Goal: Task Accomplishment & Management: Use online tool/utility

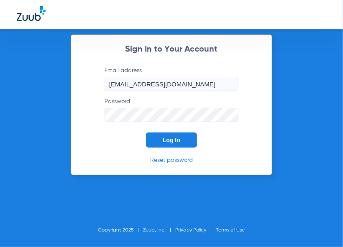
click at [158, 142] on button "Log In" at bounding box center [171, 139] width 51 height 15
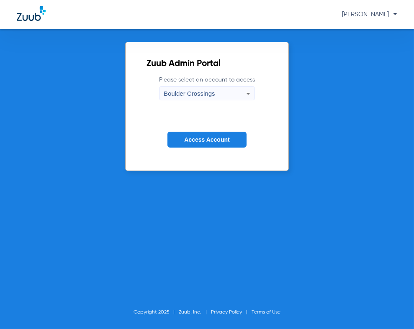
click at [229, 137] on span "Access Account" at bounding box center [206, 139] width 45 height 7
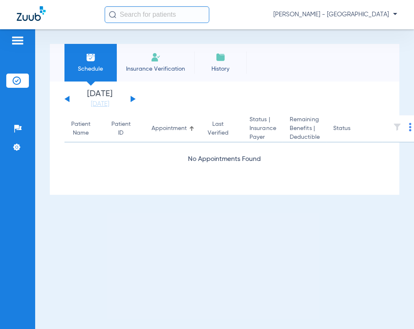
click at [124, 14] on input "text" at bounding box center [157, 14] width 105 height 17
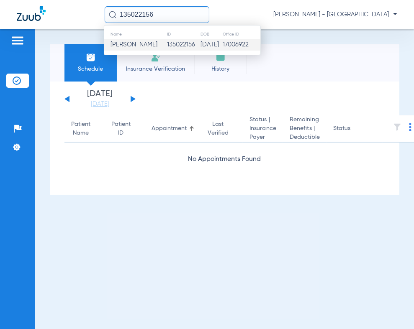
click at [225, 46] on td "17006922" at bounding box center [241, 45] width 38 height 12
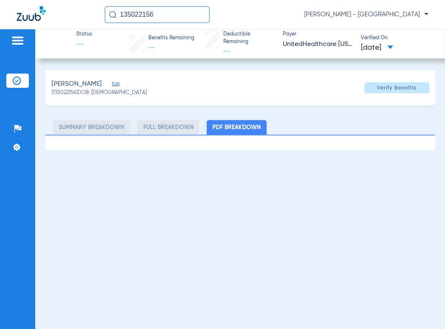
drag, startPoint x: 182, startPoint y: 18, endPoint x: 83, endPoint y: 3, distance: 100.9
click at [105, 6] on input "135022156" at bounding box center [157, 14] width 105 height 17
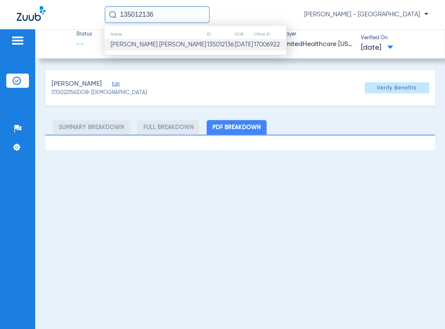
click at [150, 41] on td "[PERSON_NAME] [PERSON_NAME]" at bounding box center [155, 45] width 102 height 12
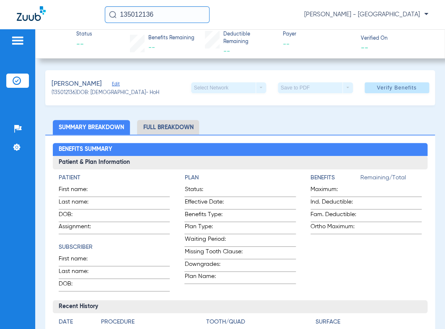
drag, startPoint x: 156, startPoint y: 17, endPoint x: 94, endPoint y: 15, distance: 62.4
click at [105, 15] on input "135012136" at bounding box center [157, 14] width 105 height 17
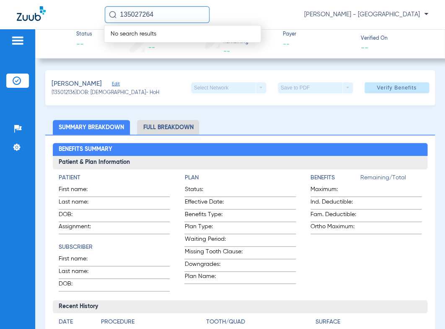
drag, startPoint x: 174, startPoint y: 11, endPoint x: 104, endPoint y: 15, distance: 70.0
click at [105, 15] on input "135027264" at bounding box center [157, 14] width 105 height 17
click at [150, 34] on span "No search results" at bounding box center [133, 34] width 58 height 6
drag, startPoint x: 164, startPoint y: 15, endPoint x: 98, endPoint y: 17, distance: 65.3
click at [105, 17] on input "135027264" at bounding box center [157, 14] width 105 height 17
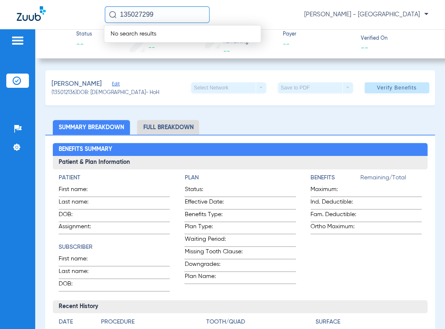
drag, startPoint x: 166, startPoint y: 12, endPoint x: 73, endPoint y: 20, distance: 93.3
click at [105, 20] on input "135027299" at bounding box center [157, 14] width 105 height 17
type input "1"
drag, startPoint x: 156, startPoint y: 14, endPoint x: 54, endPoint y: 14, distance: 102.1
click at [105, 14] on input "135027299" at bounding box center [157, 14] width 105 height 17
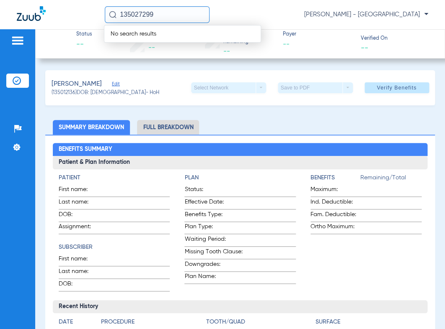
drag, startPoint x: 170, startPoint y: 15, endPoint x: 23, endPoint y: 11, distance: 147.4
click at [105, 11] on input "135027299" at bounding box center [157, 14] width 105 height 17
type input "135027210"
click at [125, 36] on span "No search results" at bounding box center [133, 34] width 58 height 6
